Goal: Check status: Check status

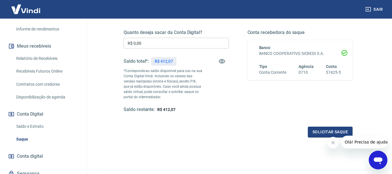
scroll to position [116, 0]
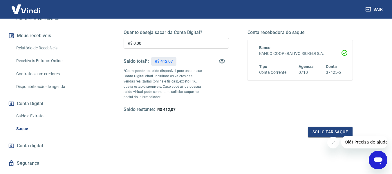
click at [27, 49] on link "Relatório de Recebíveis" at bounding box center [47, 48] width 66 height 12
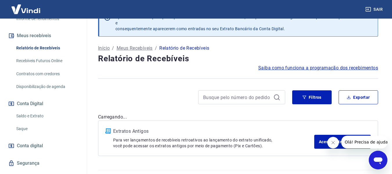
scroll to position [30, 0]
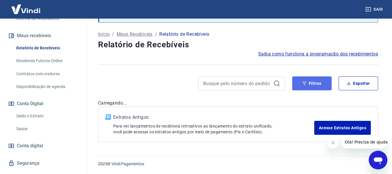
click at [314, 86] on button "Filtros" at bounding box center [311, 83] width 39 height 14
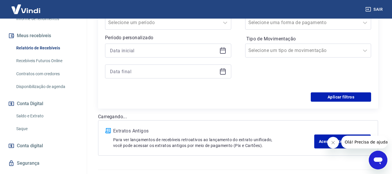
scroll to position [146, 0]
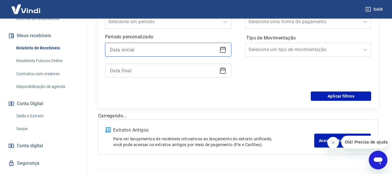
click at [142, 48] on input at bounding box center [163, 49] width 107 height 9
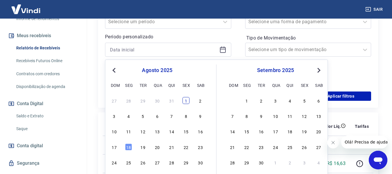
click at [185, 98] on div "1" at bounding box center [185, 100] width 7 height 7
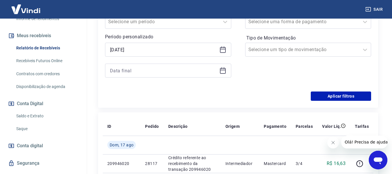
type input "01/08/2025"
click at [224, 75] on div at bounding box center [168, 71] width 126 height 14
click at [225, 66] on div at bounding box center [168, 71] width 126 height 14
click at [223, 70] on icon at bounding box center [223, 70] width 6 height 1
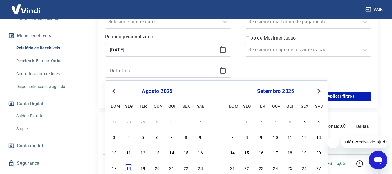
click at [128, 168] on div "18" at bounding box center [128, 167] width 7 height 7
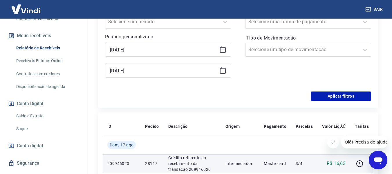
type input "18/08/2025"
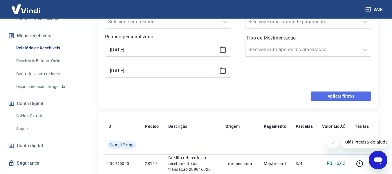
click at [337, 96] on button "Aplicar filtros" at bounding box center [341, 95] width 60 height 9
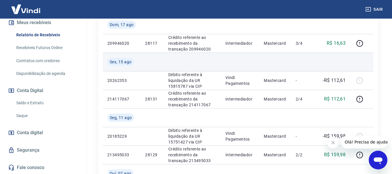
scroll to position [108, 0]
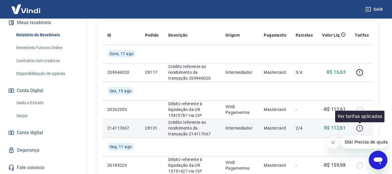
click at [357, 131] on icon "button" at bounding box center [359, 127] width 7 height 7
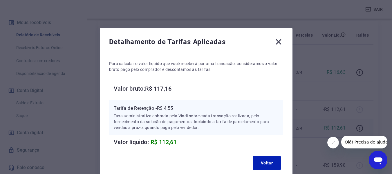
click at [170, 89] on h6 "Valor bruto: R$ 117,16" at bounding box center [198, 88] width 169 height 9
copy h6 "117,16"
click at [170, 109] on p "Tarifa de Retenção: -R$ 4,55" at bounding box center [196, 108] width 165 height 7
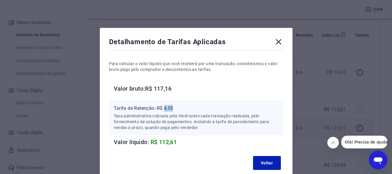
copy p "4,55"
drag, startPoint x: 280, startPoint y: 42, endPoint x: 112, endPoint y: 95, distance: 176.2
click at [280, 43] on icon at bounding box center [278, 41] width 9 height 9
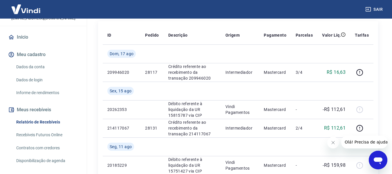
scroll to position [100, 0]
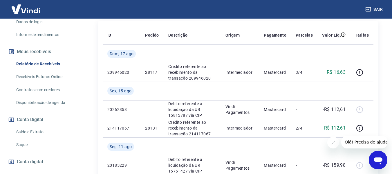
drag, startPoint x: 35, startPoint y: 129, endPoint x: 59, endPoint y: 10, distance: 121.7
click at [35, 129] on link "Saldo e Extrato" at bounding box center [47, 132] width 66 height 12
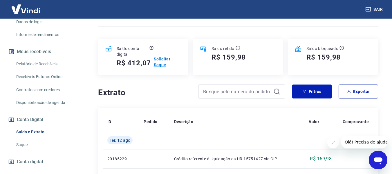
scroll to position [58, 0]
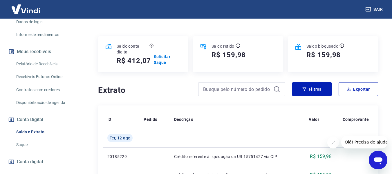
click at [133, 57] on h5 "R$ 412,07" at bounding box center [134, 60] width 34 height 9
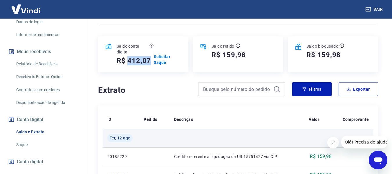
copy h5 "412,07"
